Goal: Task Accomplishment & Management: Use online tool/utility

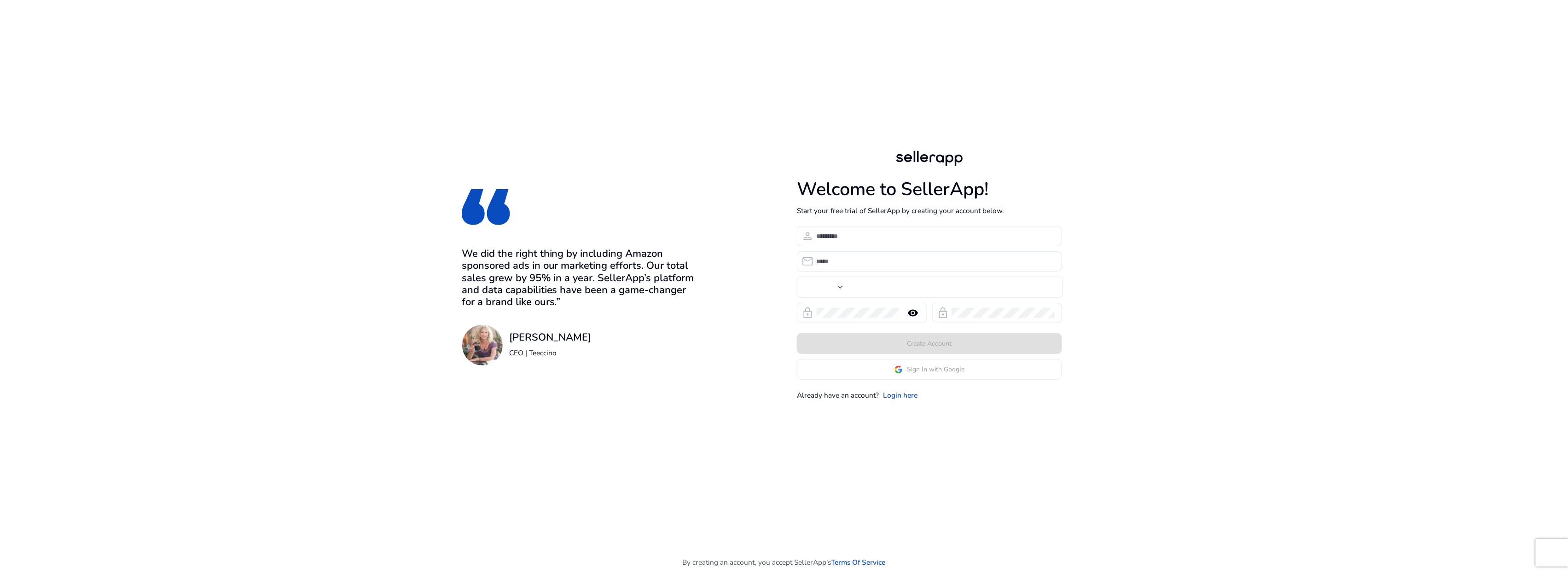
type input "***"
click at [971, 372] on span at bounding box center [929, 375] width 264 height 22
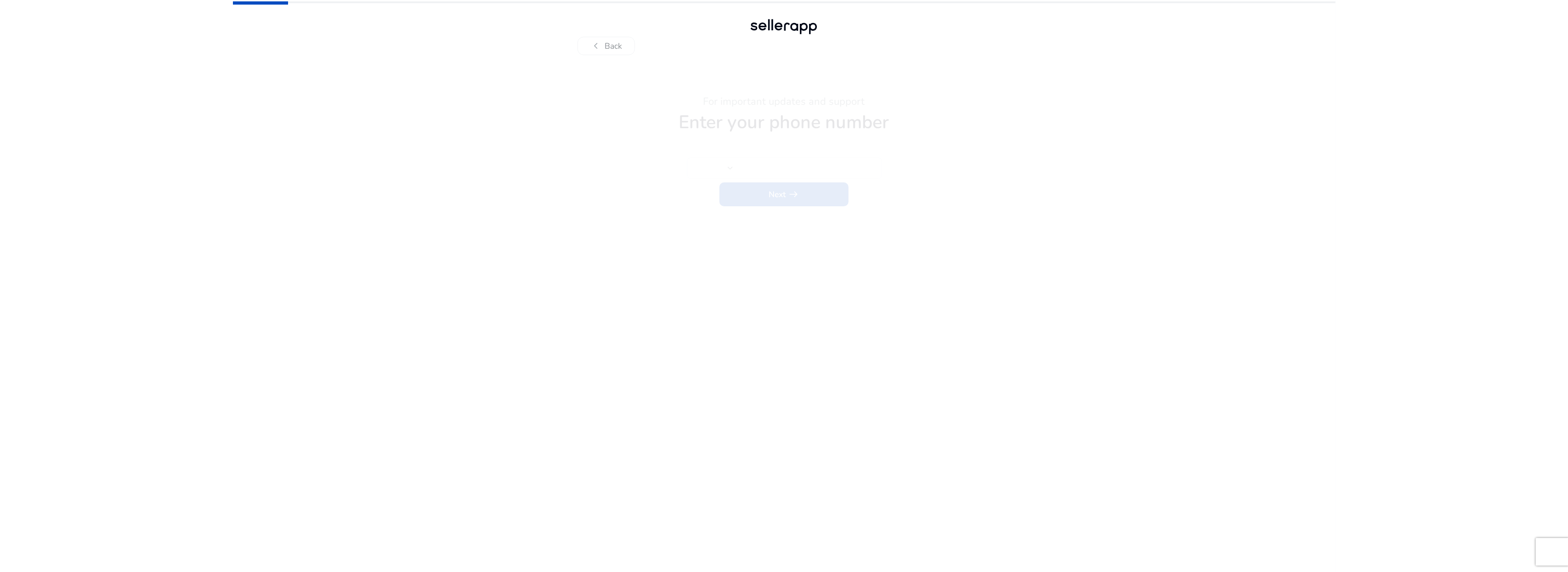
type input "***"
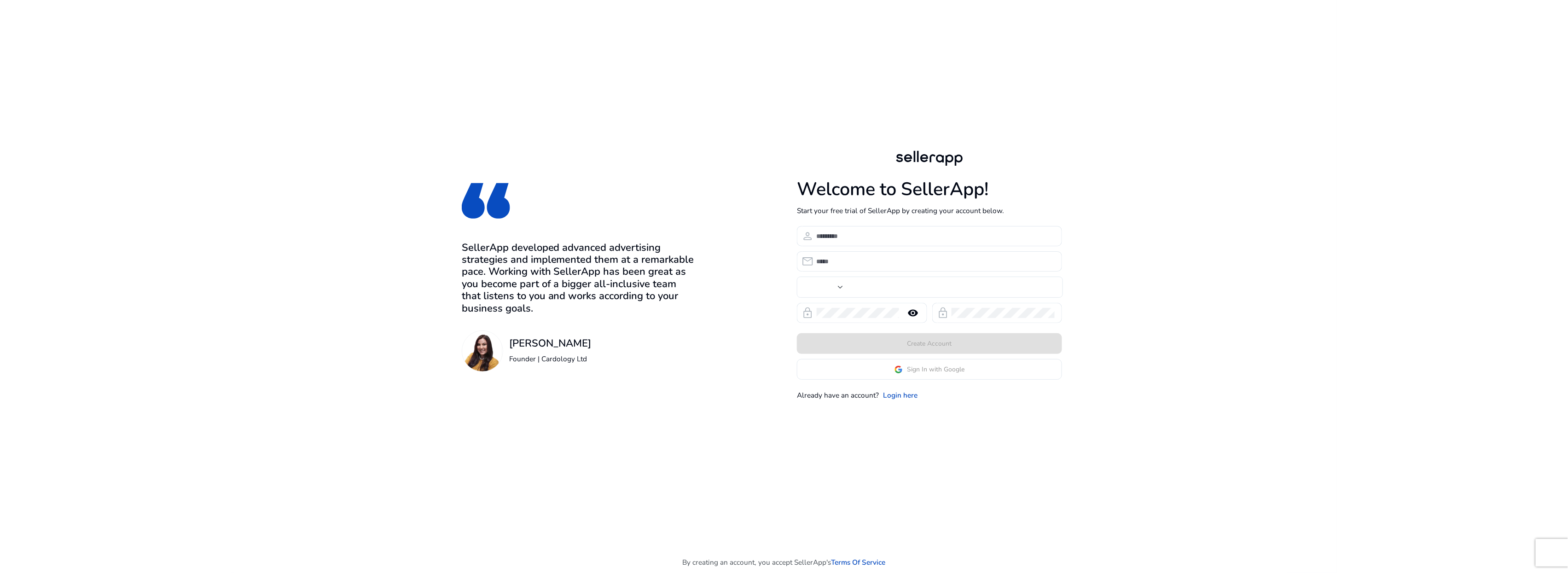
type input "***"
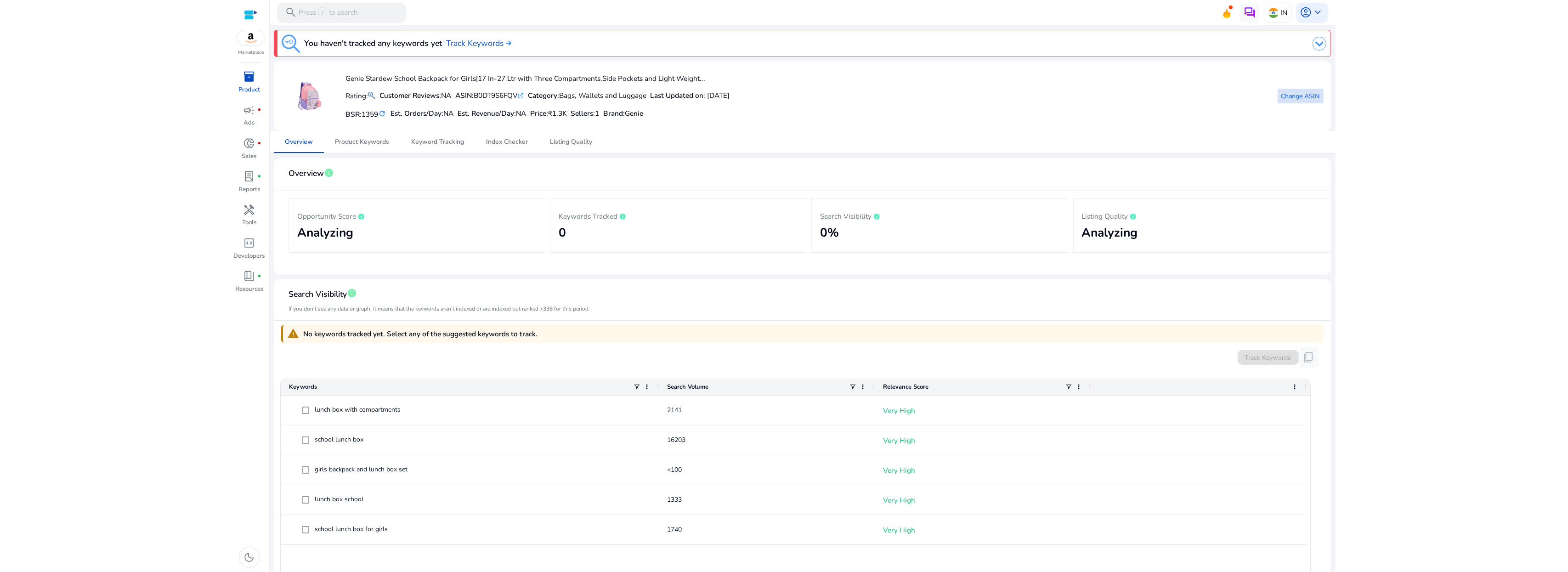
click at [1292, 95] on span "Change ASIN" at bounding box center [1300, 96] width 38 height 10
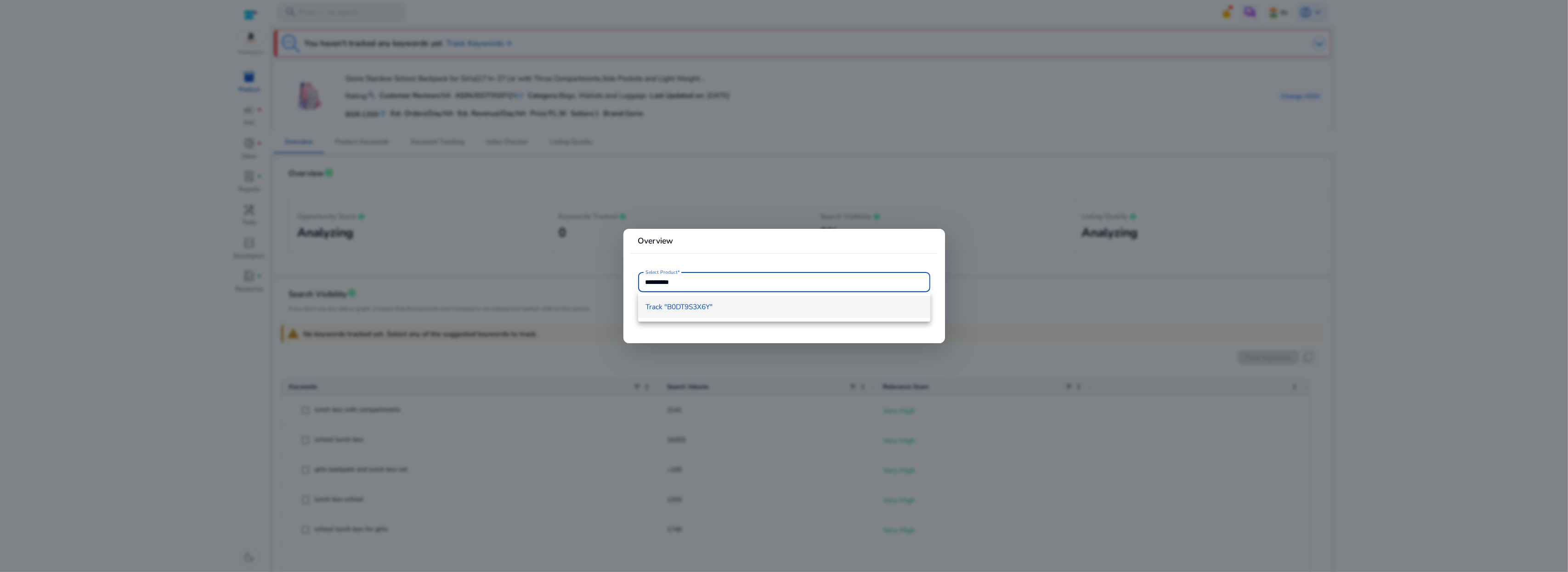
type input "**********"
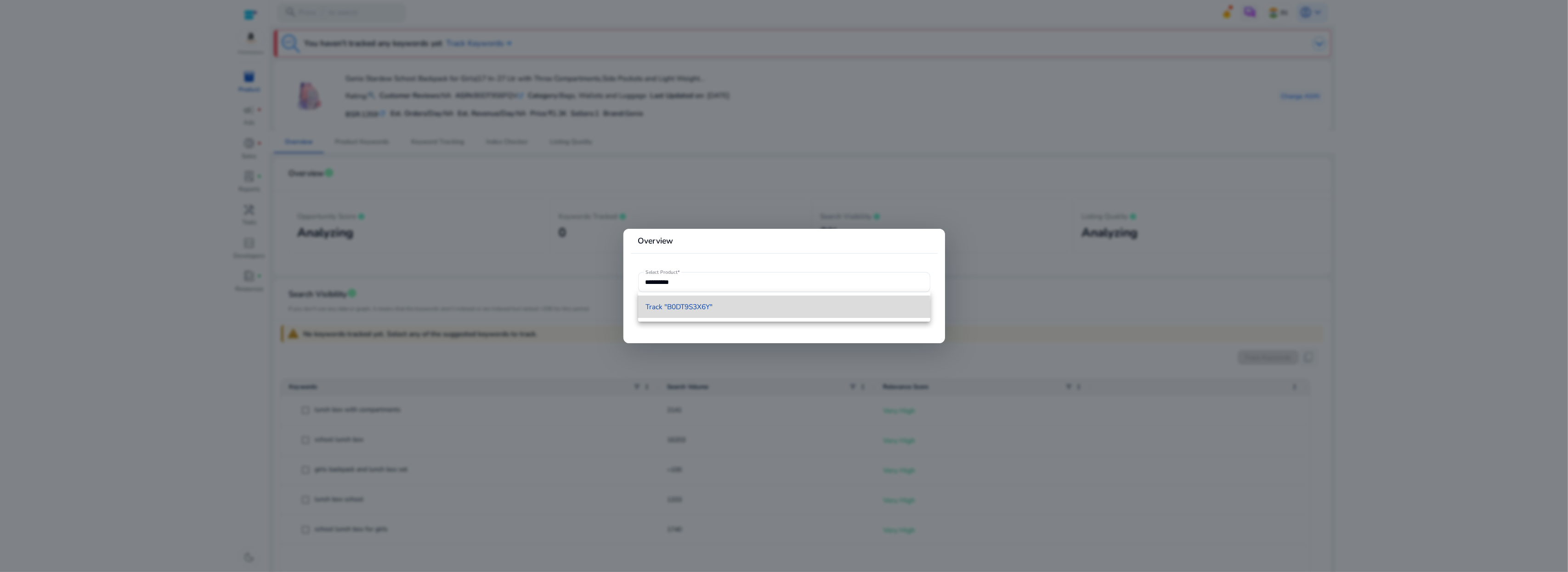
click at [760, 313] on mat-option "Track "B0DT9S3X6Y"" at bounding box center [784, 307] width 292 height 22
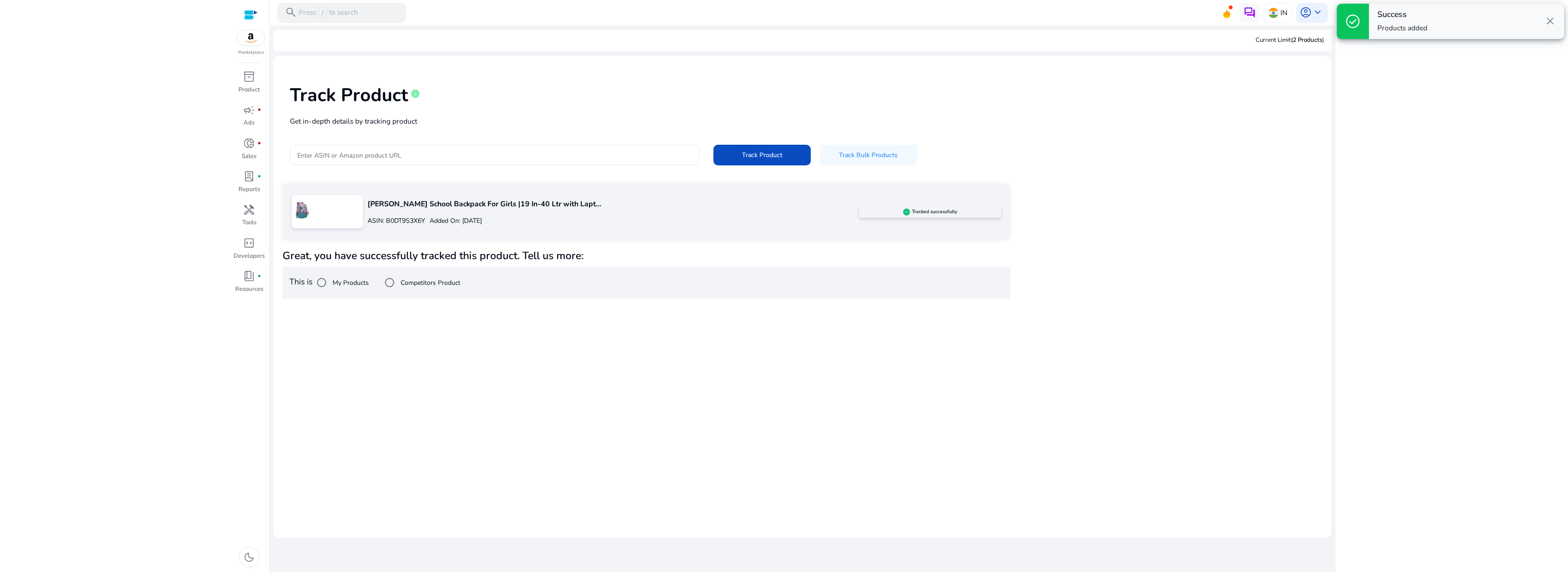
click at [408, 280] on label "Competitors Product" at bounding box center [429, 283] width 61 height 10
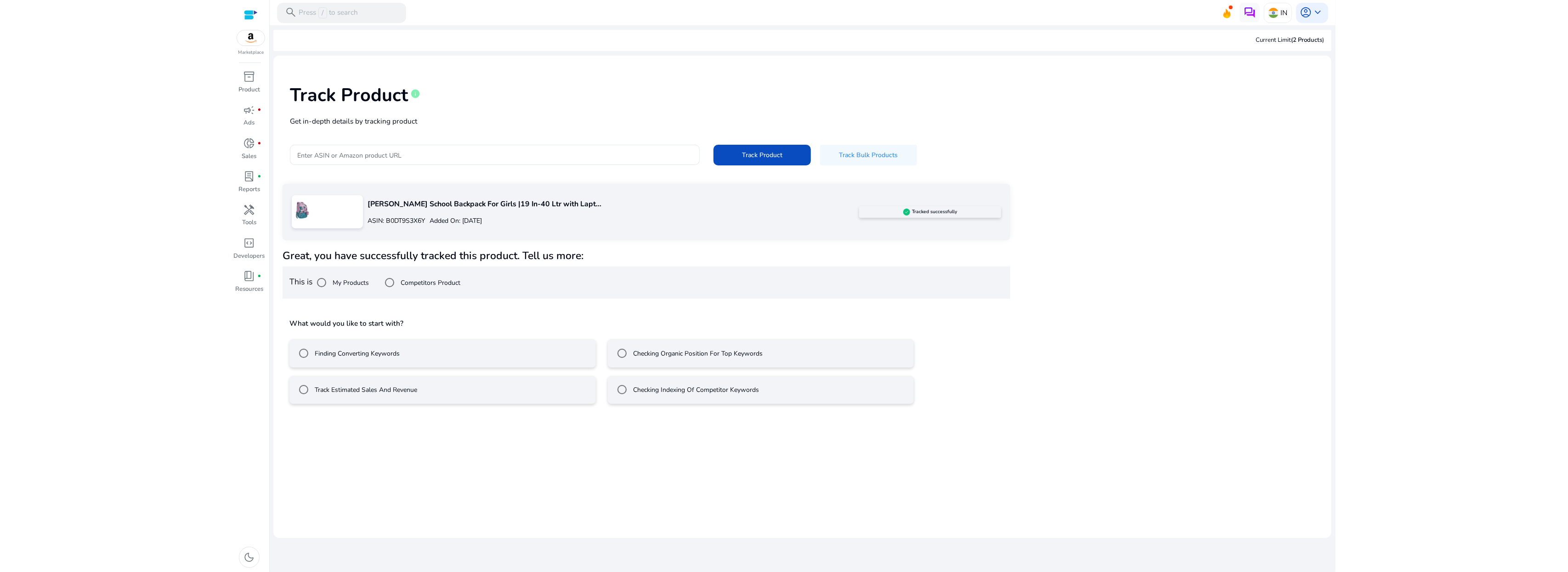
click at [397, 385] on label "Track Estimated Sales And Revenue" at bounding box center [365, 389] width 104 height 10
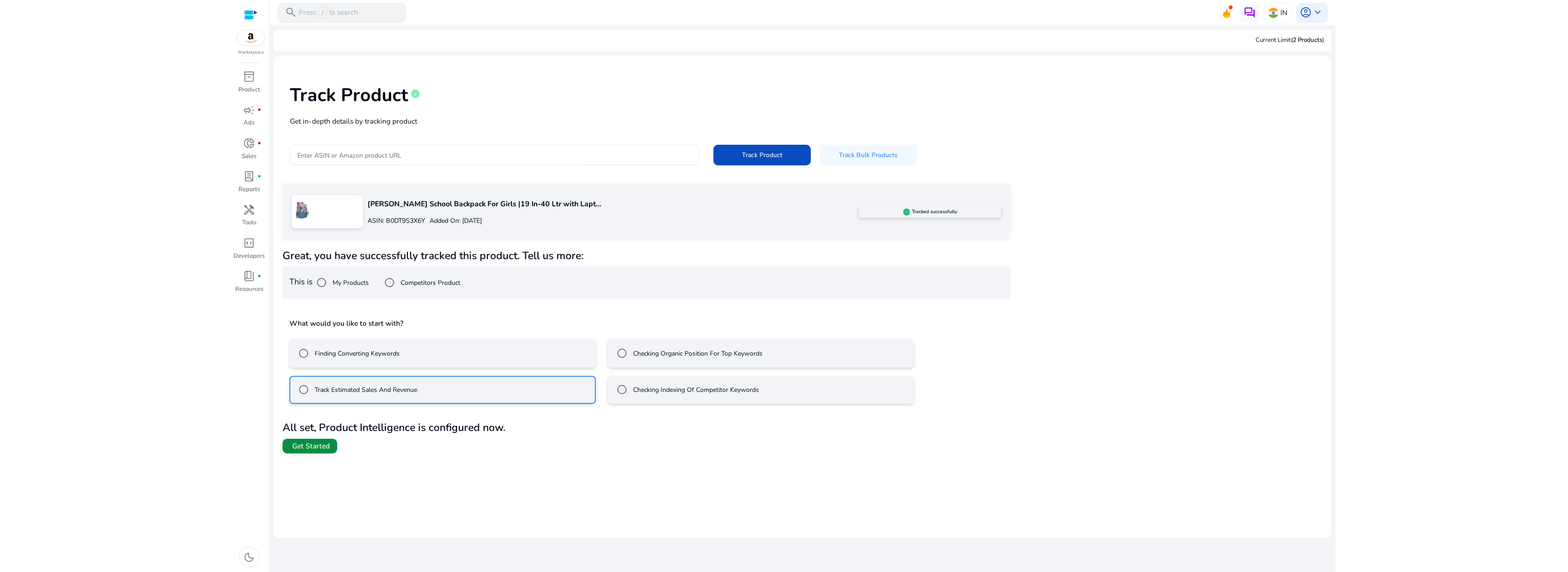
click at [315, 445] on span "Get Started" at bounding box center [311, 446] width 38 height 10
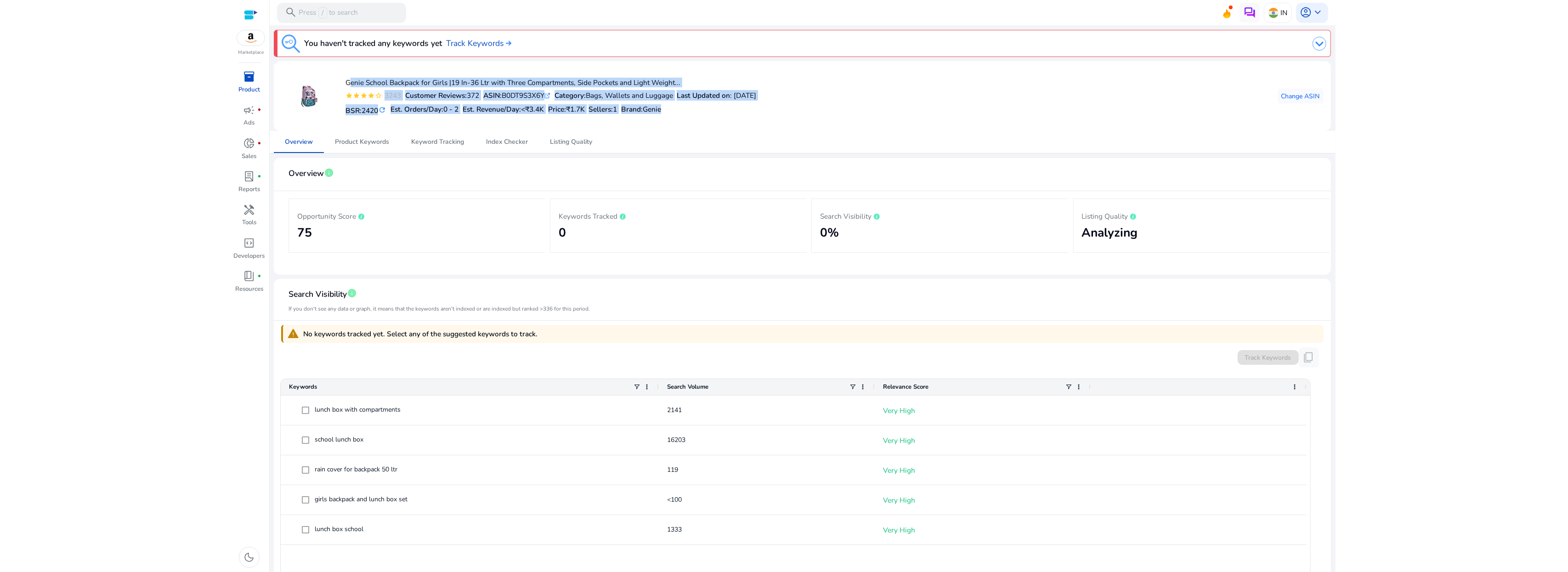
drag, startPoint x: 679, startPoint y: 111, endPoint x: 342, endPoint y: 83, distance: 338.2
click at [342, 83] on div "Genie School Backpack for Girls |19 In-36 Ltr with Three Compartments, Side Poc…" at bounding box center [519, 96] width 475 height 55
copy div "Genie School Backpack for Girls |19 In-36 Ltr with Three Compartments, Side Poc…"
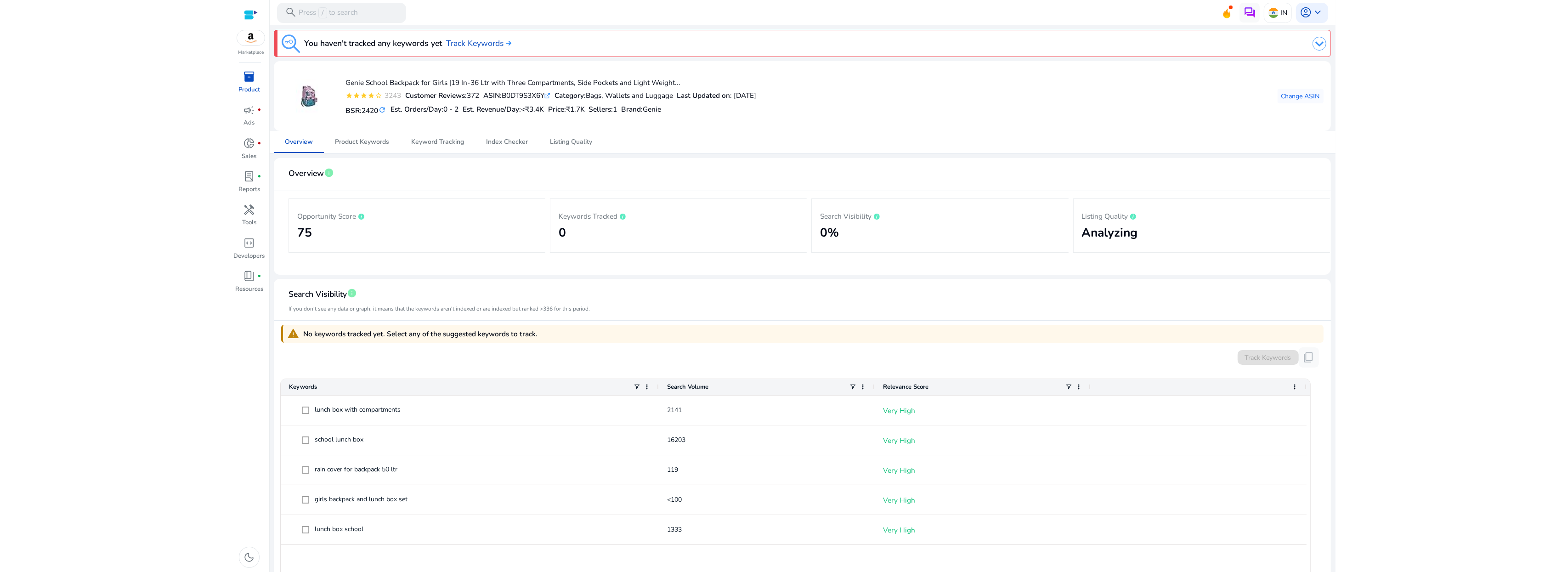
click at [493, 166] on mat-card-header "Overview info" at bounding box center [802, 178] width 1042 height 26
click at [1312, 38] on img at bounding box center [1319, 43] width 14 height 14
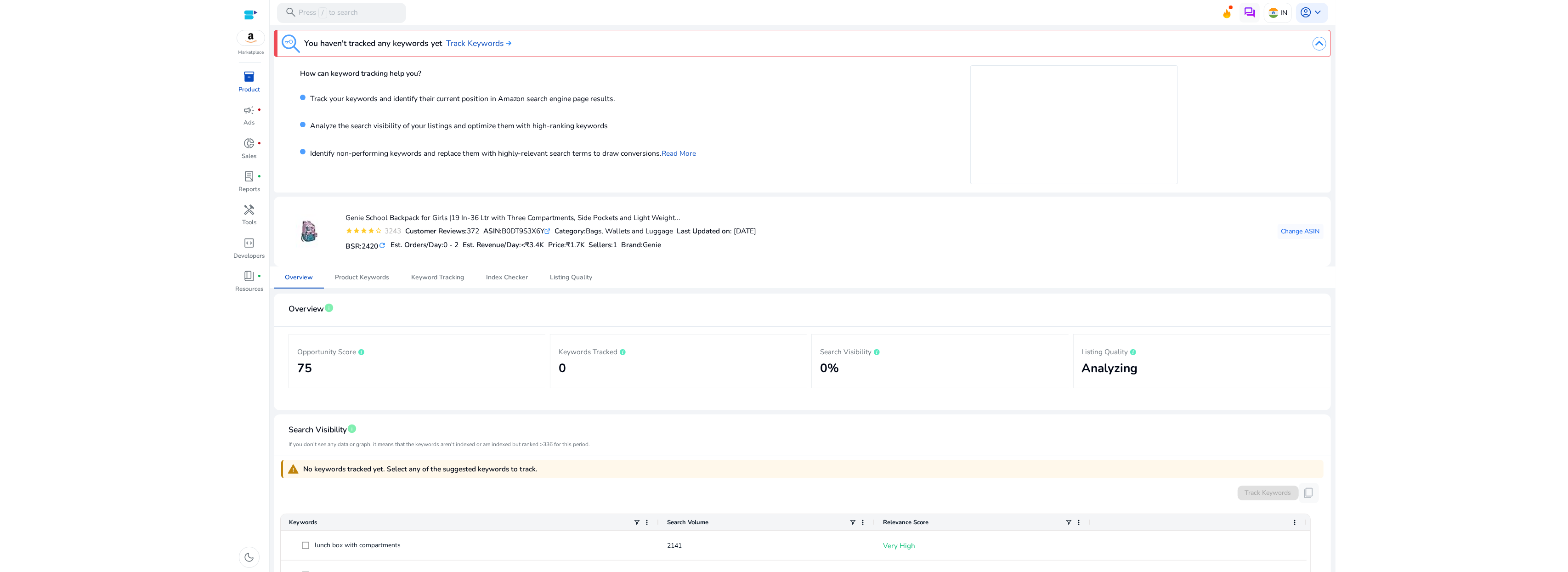
click at [1312, 38] on img at bounding box center [1319, 43] width 14 height 14
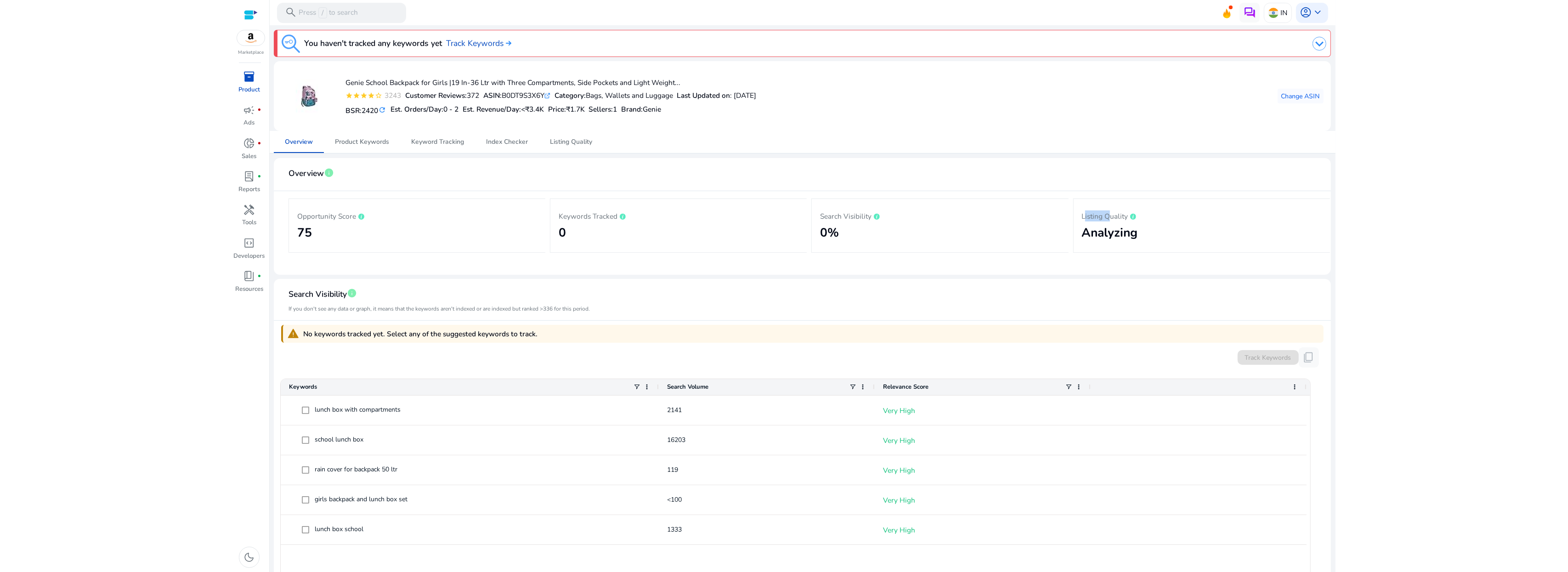
drag, startPoint x: 1074, startPoint y: 215, endPoint x: 1104, endPoint y: 220, distance: 30.4
click at [1104, 220] on div "Listing Quality Analyzing" at bounding box center [1202, 225] width 257 height 54
click at [1125, 231] on h2 "Analyzing" at bounding box center [1202, 233] width 240 height 15
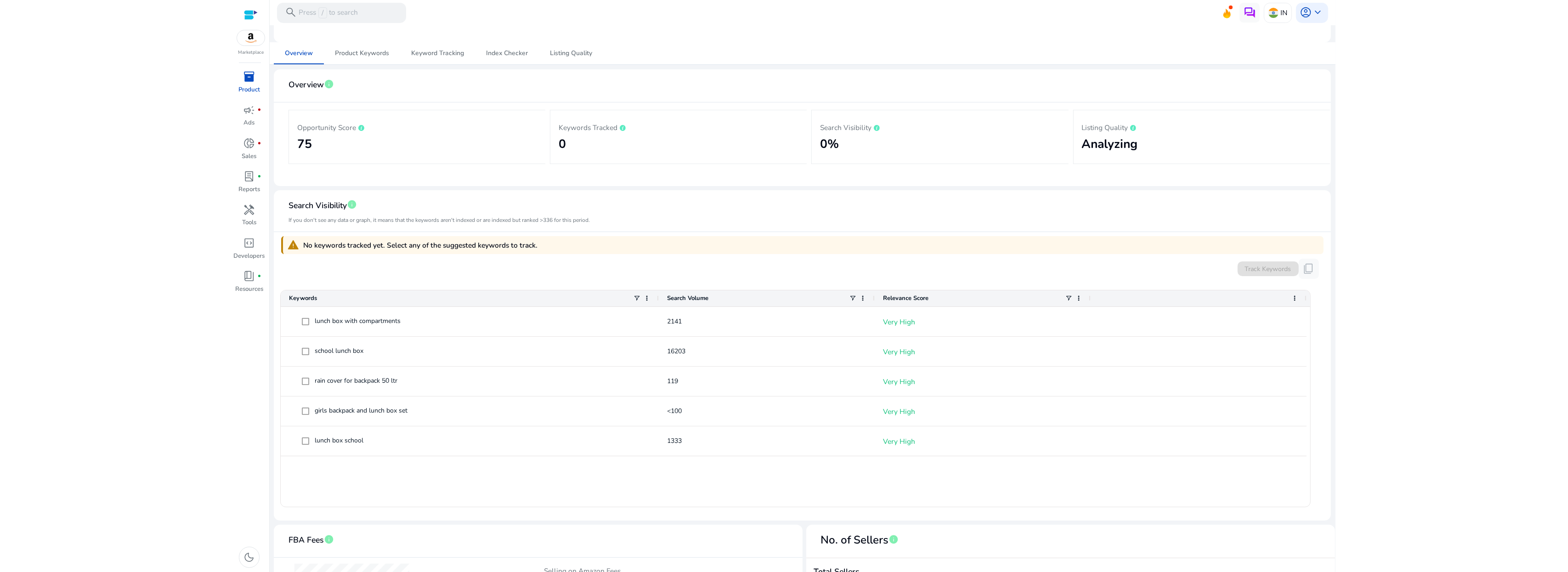
scroll to position [26, 0]
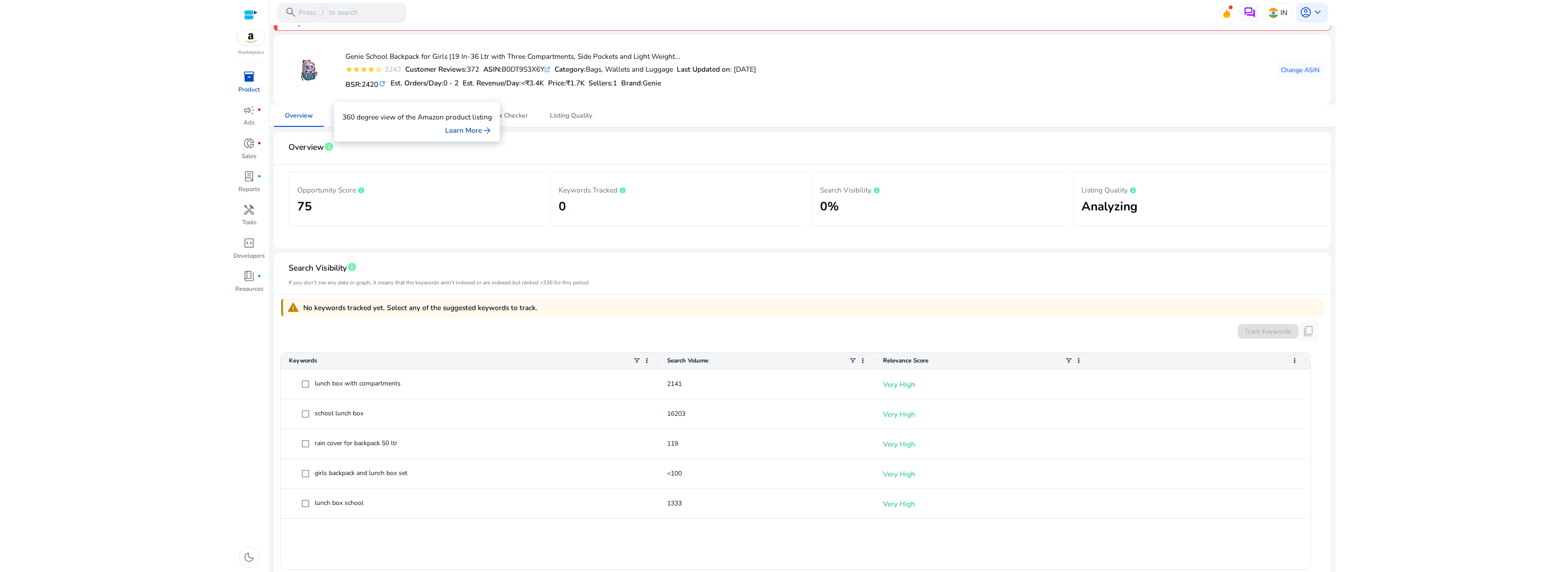
click at [367, 114] on p "360 degree view of the Amazon product listing" at bounding box center [417, 116] width 150 height 10
click at [360, 115] on span "Product Keywords" at bounding box center [362, 116] width 54 height 7
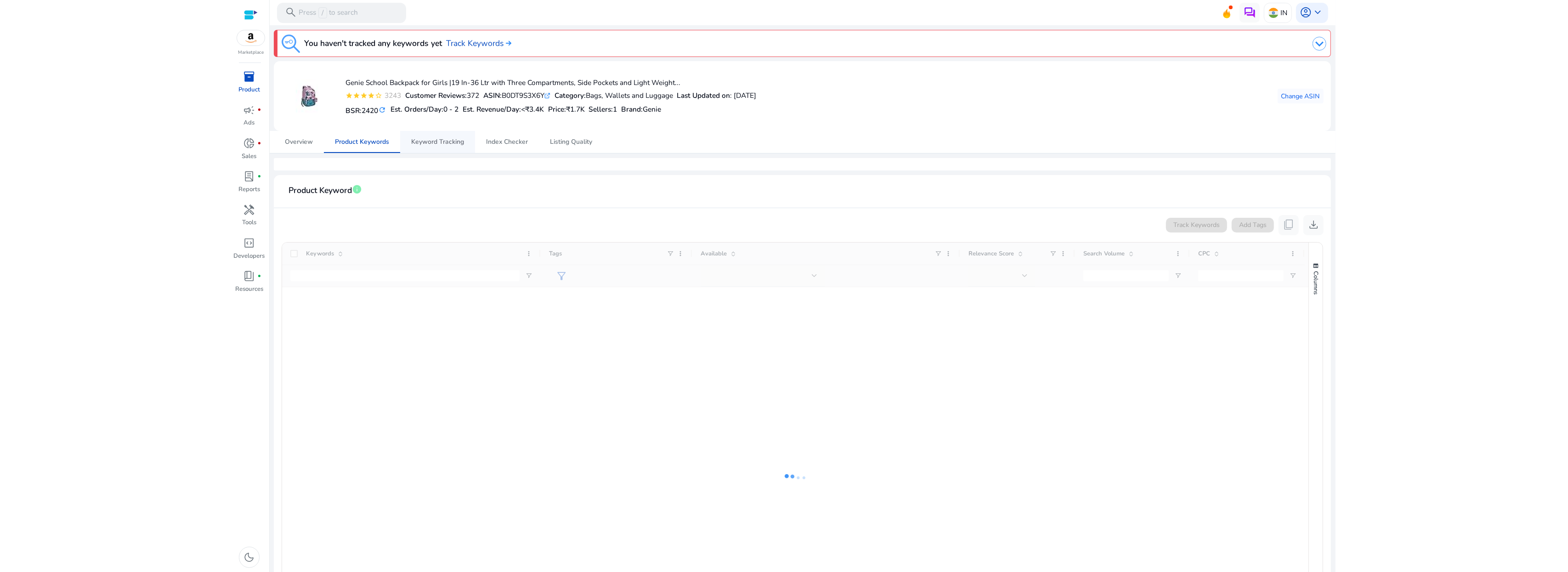
click at [428, 142] on span "Keyword Tracking" at bounding box center [438, 142] width 53 height 7
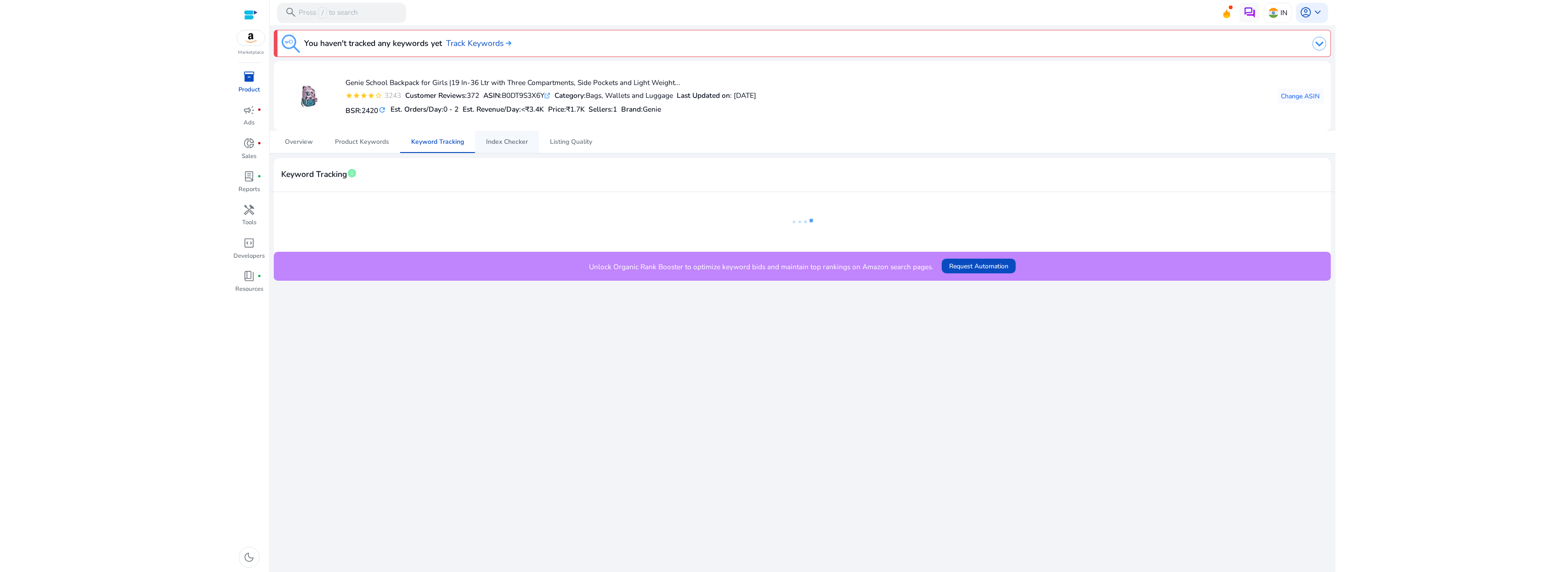
click at [508, 148] on span "Index Checker" at bounding box center [507, 142] width 42 height 22
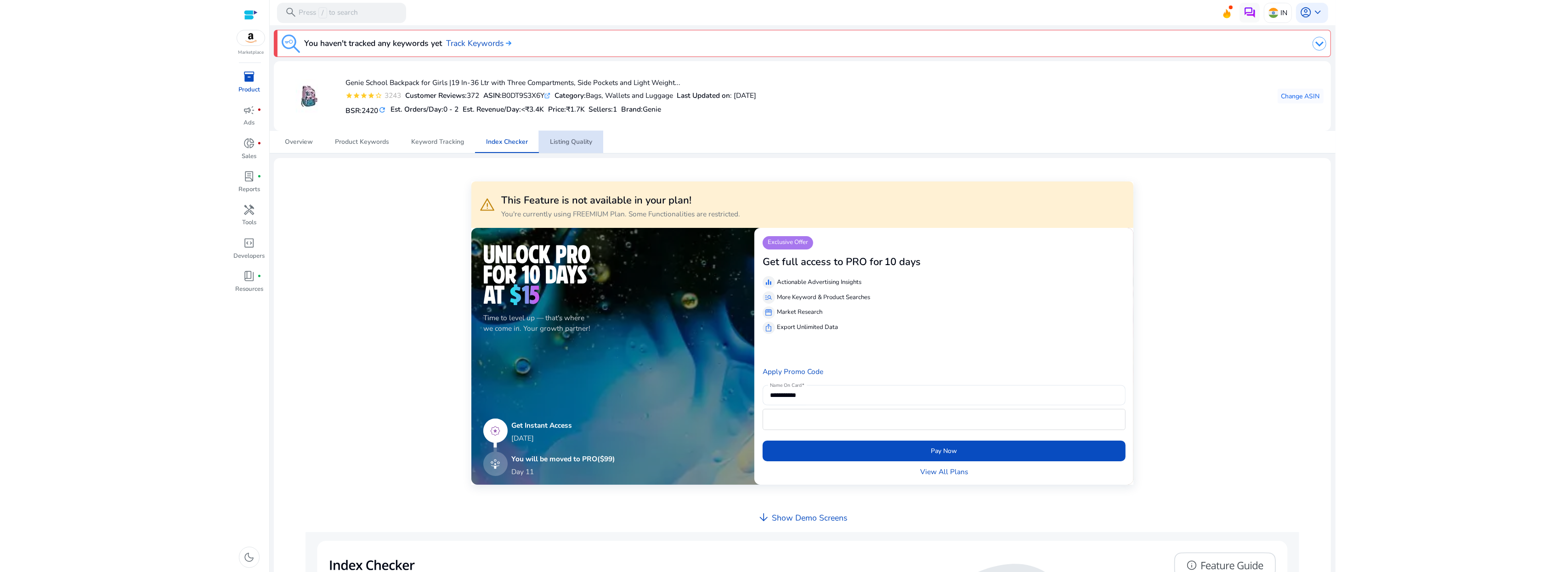
click at [567, 145] on span "Listing Quality" at bounding box center [570, 142] width 42 height 7
click at [323, 139] on link "Overview" at bounding box center [299, 142] width 50 height 22
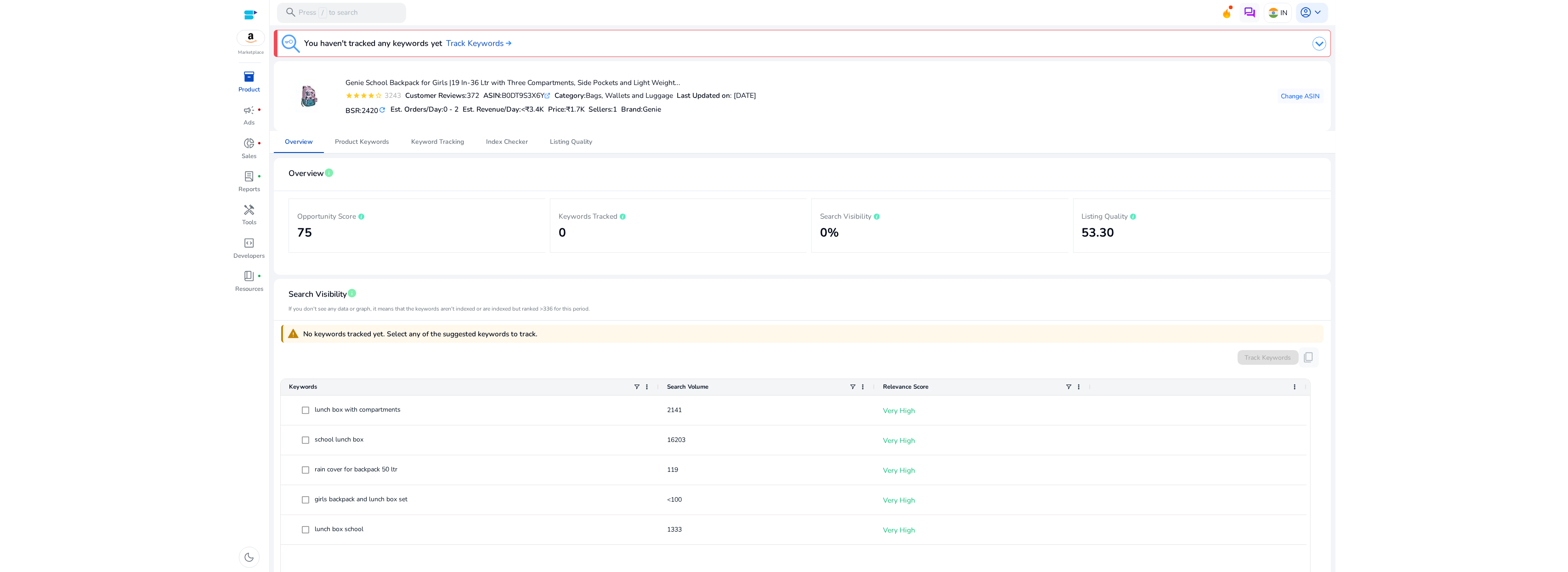
click at [1086, 219] on p "Listing Quality" at bounding box center [1202, 216] width 240 height 11
copy p "Listing Quality"
click at [253, 138] on span "donut_small" at bounding box center [250, 144] width 12 height 12
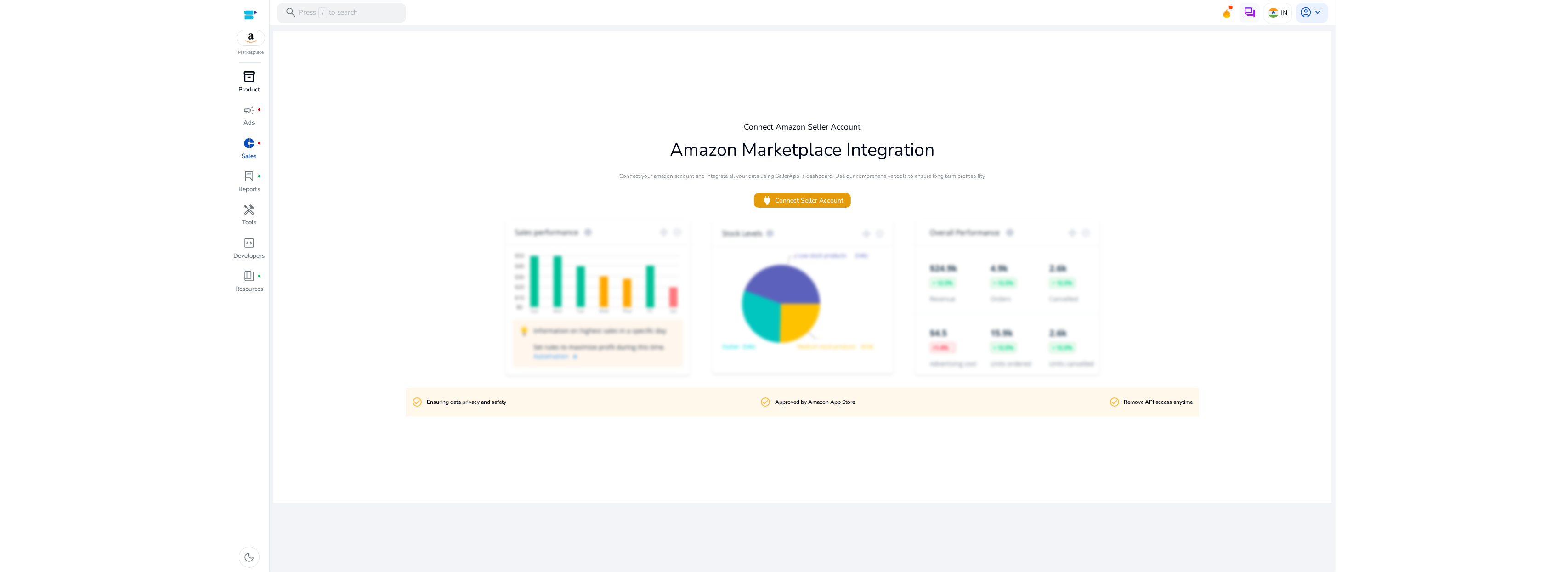
click at [252, 72] on span "inventory_2" at bounding box center [250, 77] width 12 height 12
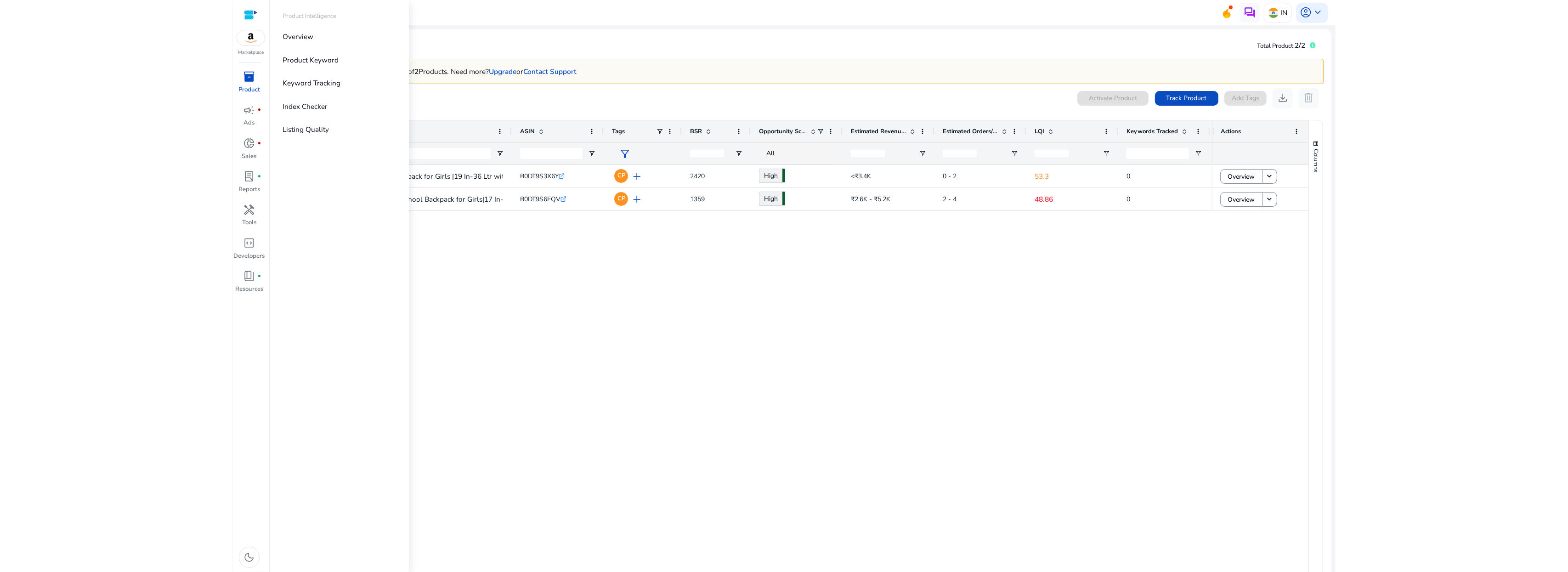
click at [248, 85] on div "inventory_2" at bounding box center [249, 77] width 28 height 16
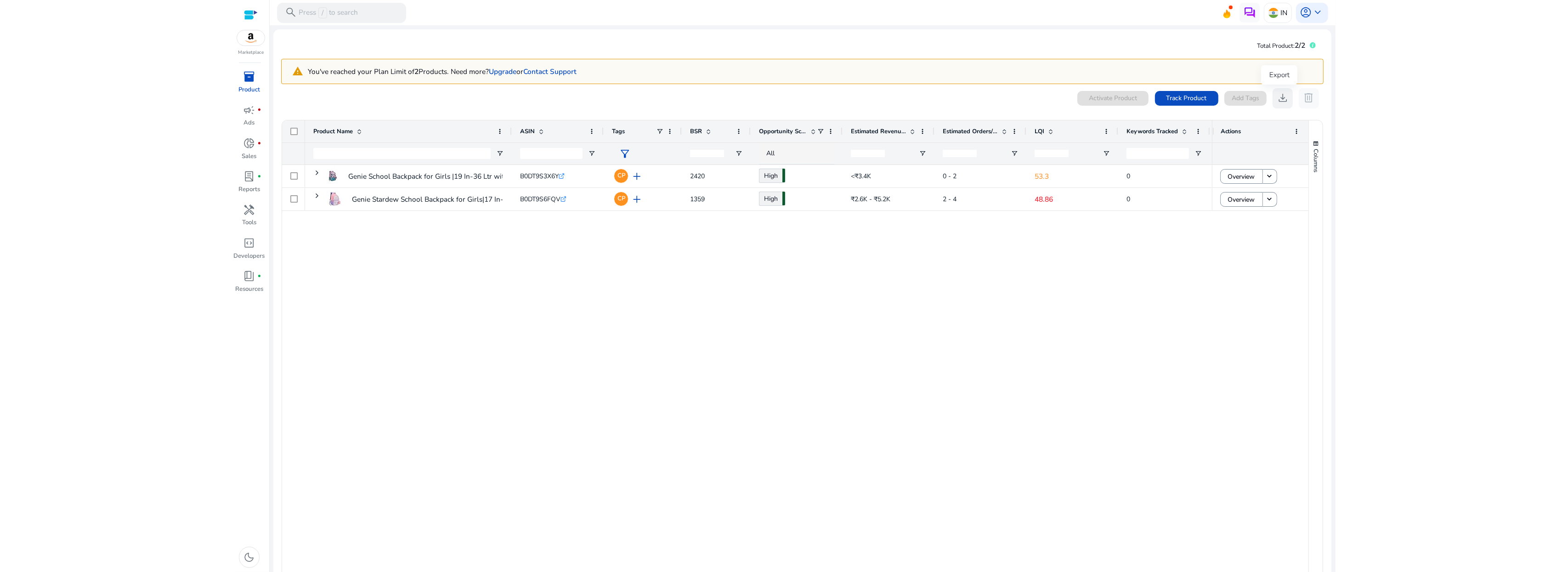
click at [1280, 92] on span "download" at bounding box center [1283, 98] width 12 height 12
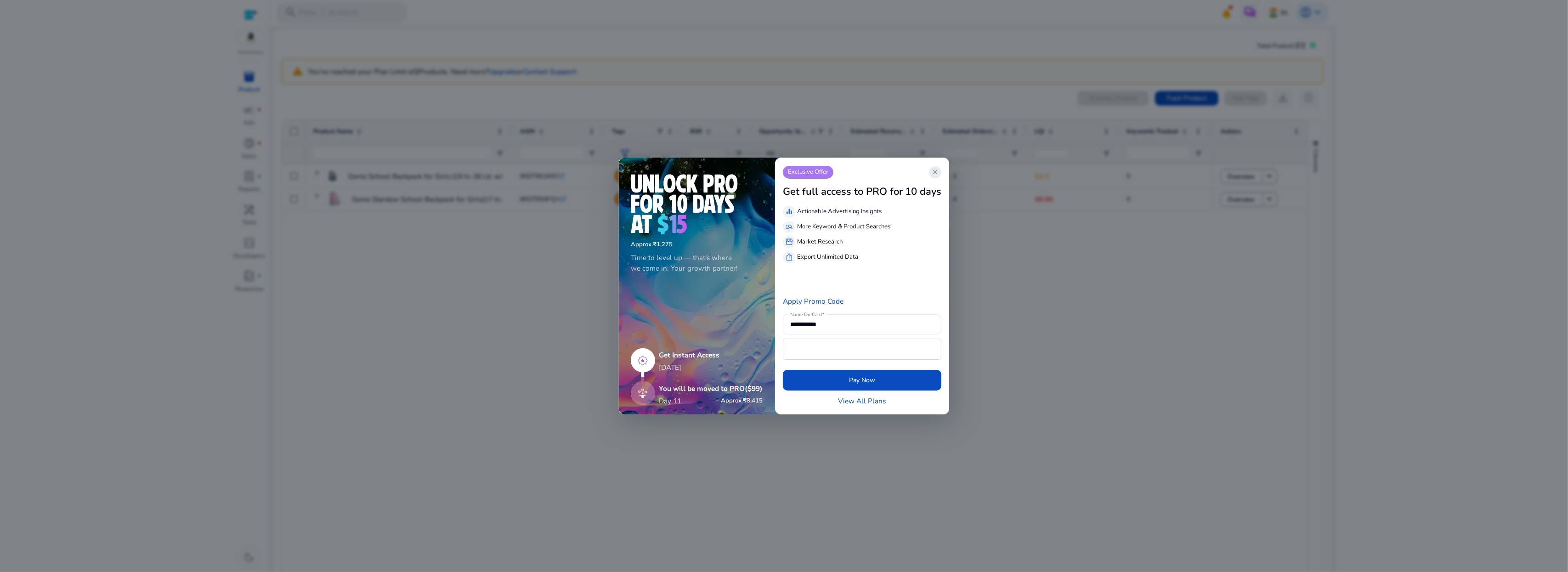
click at [932, 172] on span "close" at bounding box center [935, 172] width 9 height 9
